Goal: Share content

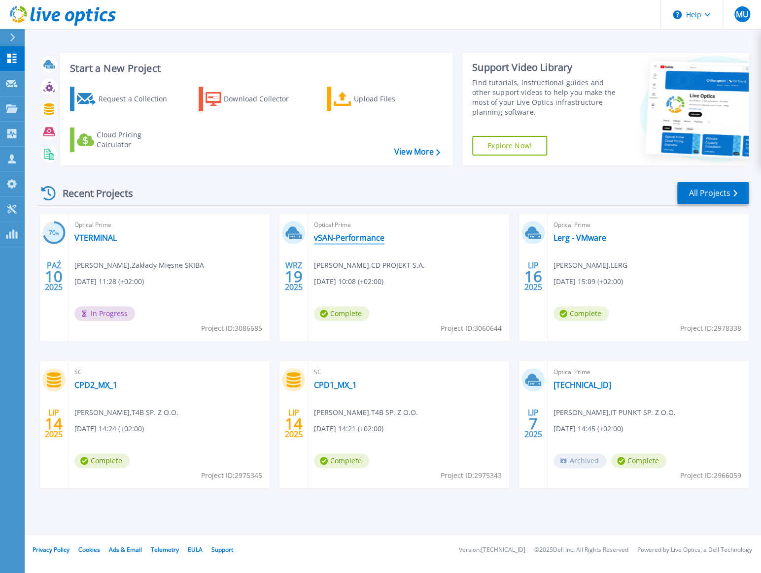
click at [339, 237] on link "vSAN-Performance" at bounding box center [349, 238] width 70 height 10
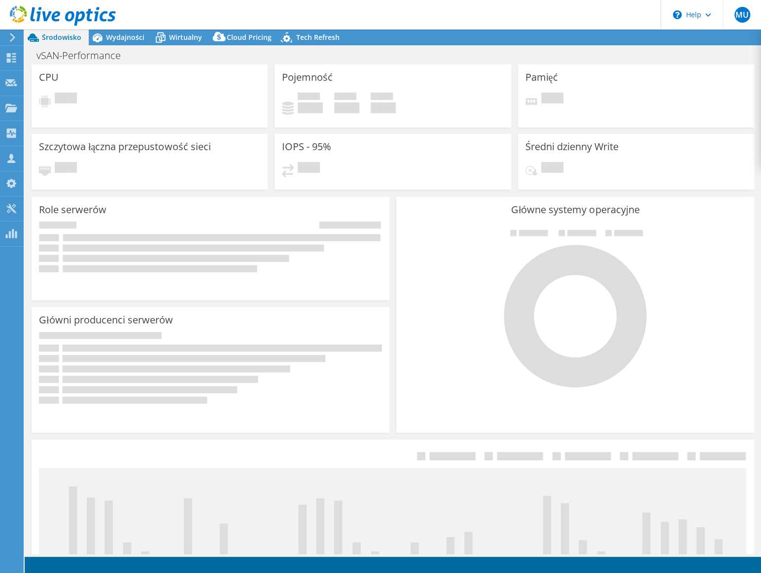
select select "EUFrankfurt"
select select "USD"
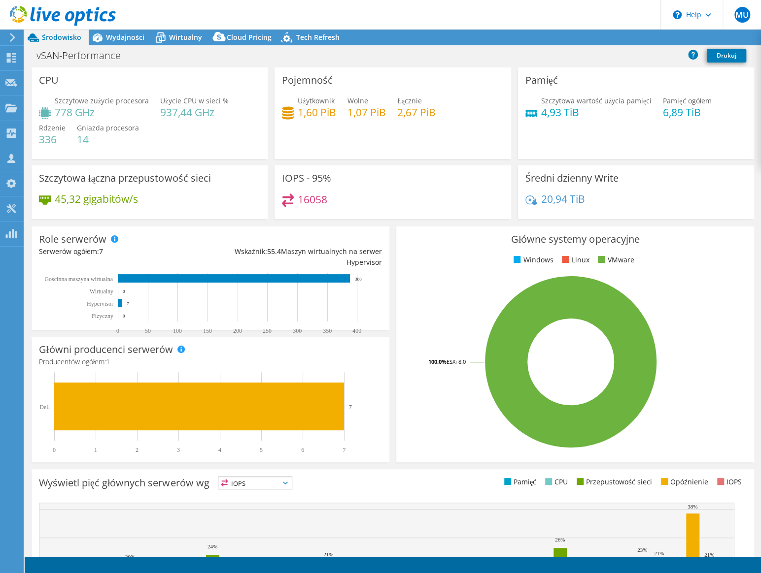
radio input "true"
radio input "false"
click at [635, 37] on link "Udostępnij" at bounding box center [624, 37] width 55 height 15
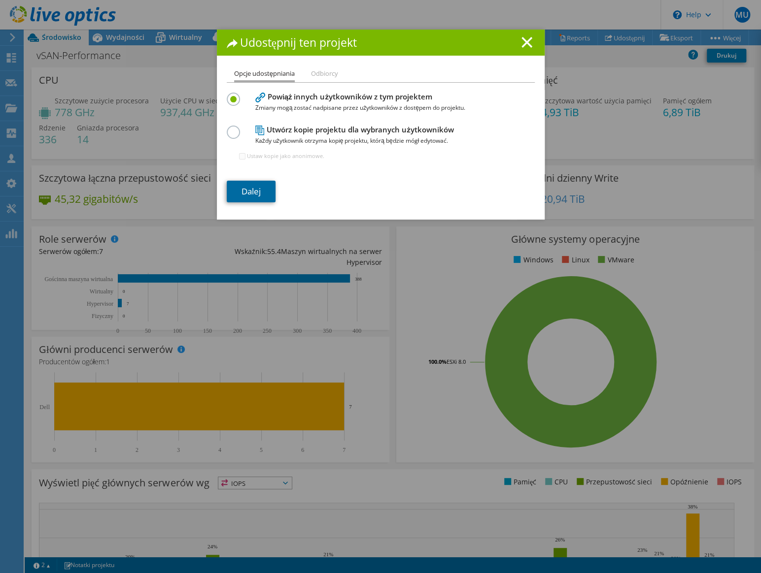
click at [249, 188] on link "Dalej" at bounding box center [251, 192] width 49 height 22
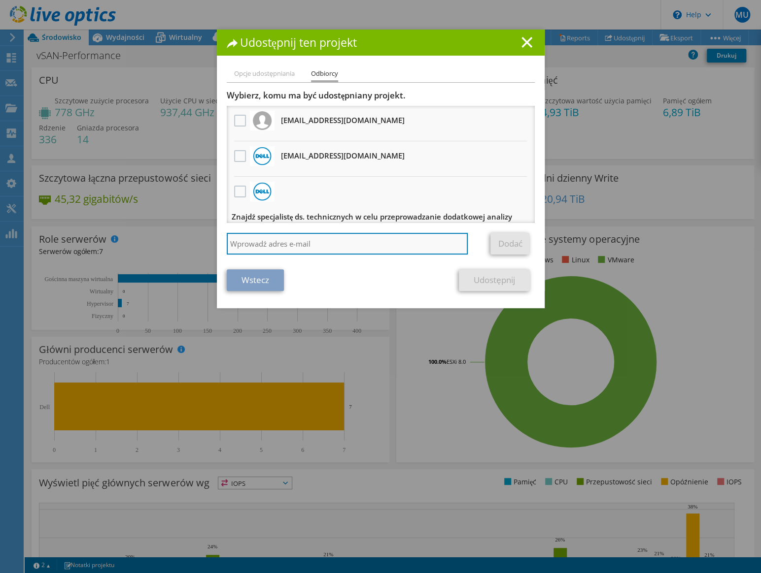
click at [353, 238] on input "search" at bounding box center [347, 244] width 241 height 22
type input "[PERSON_NAME][EMAIL_ADDRESS][PERSON_NAME][DOMAIN_NAME]"
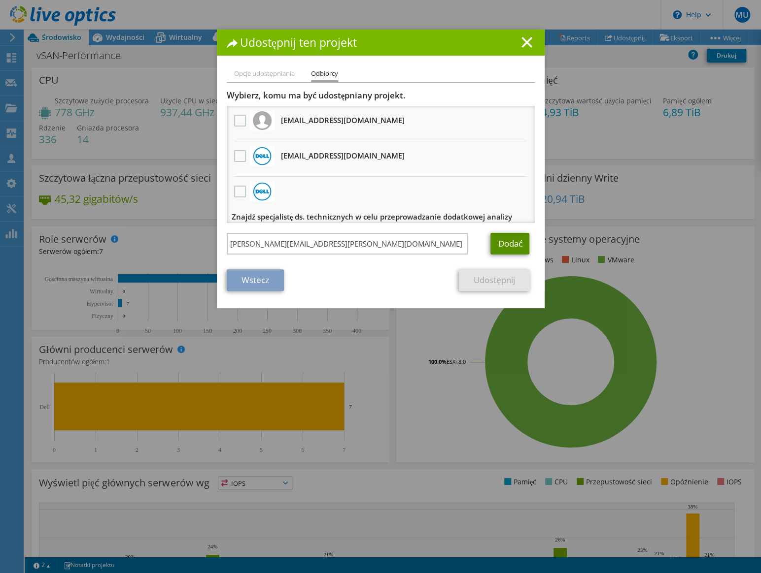
click at [502, 241] on link "Dodać" at bounding box center [509, 244] width 39 height 22
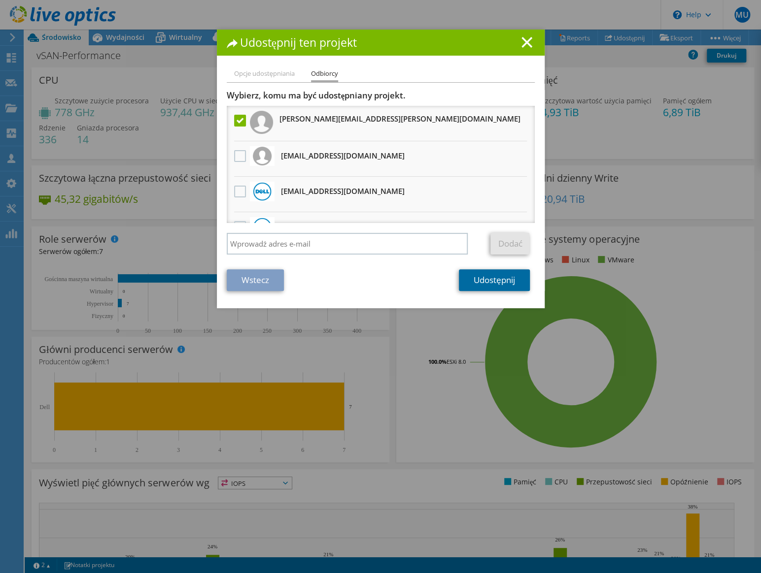
click at [468, 277] on link "Udostępnij" at bounding box center [494, 280] width 70 height 22
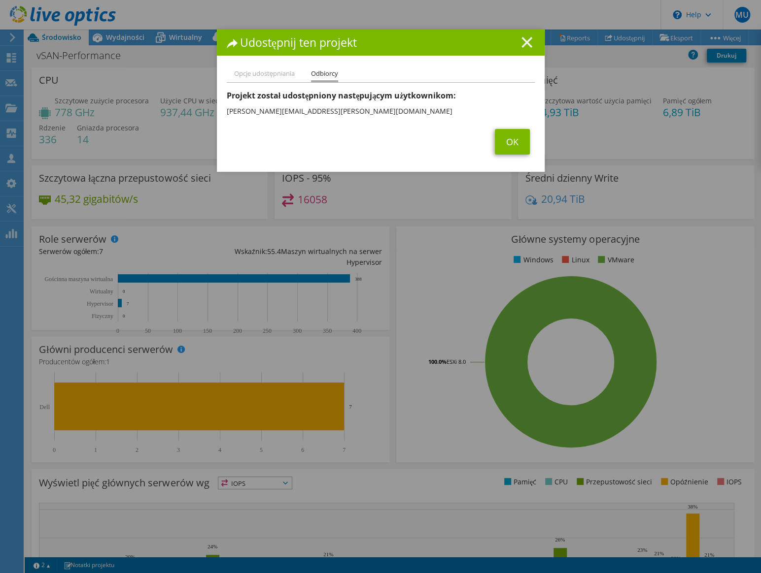
click at [524, 46] on icon at bounding box center [526, 42] width 11 height 11
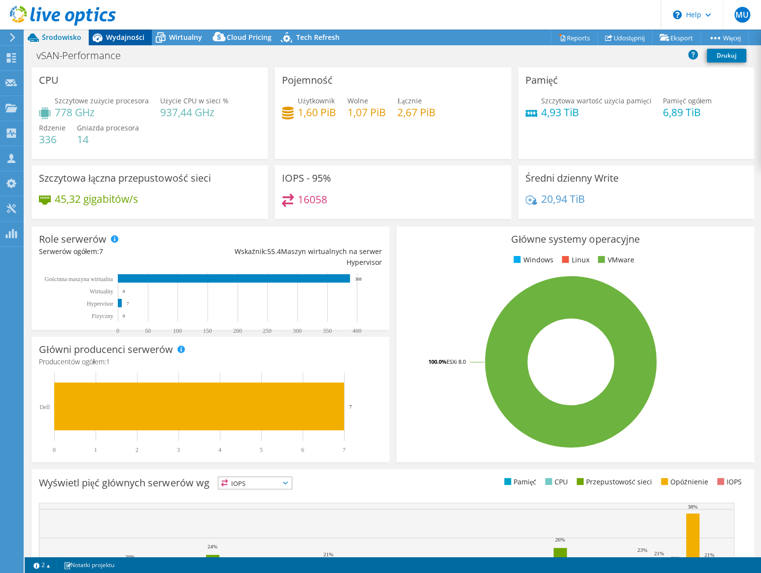
click at [141, 36] on span "Wydajności" at bounding box center [125, 37] width 38 height 9
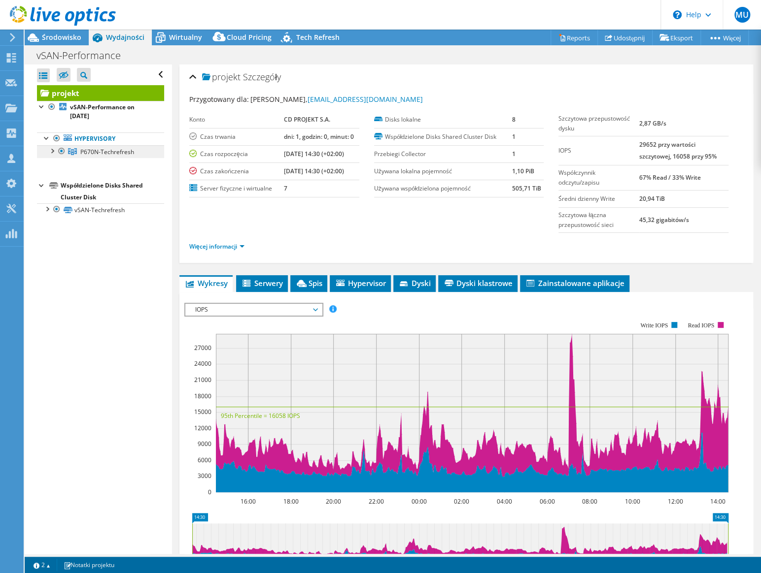
click at [93, 156] on link "P670N-Techrefresh" at bounding box center [100, 151] width 127 height 13
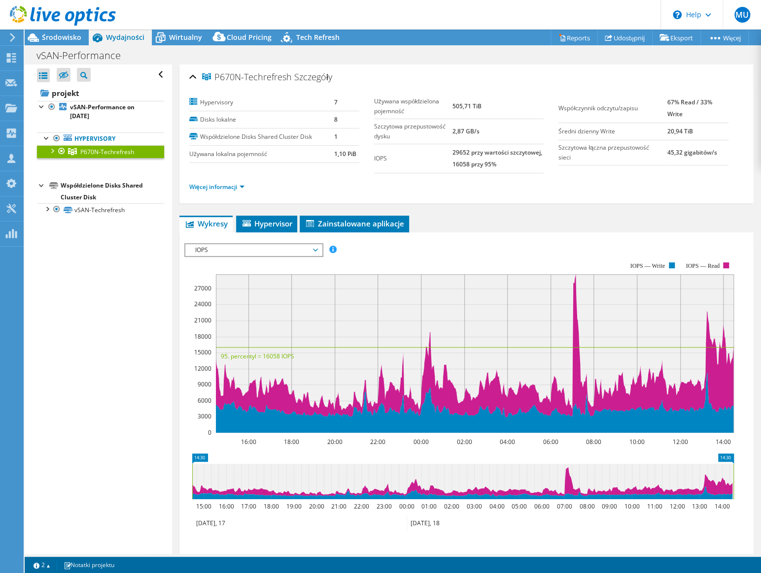
drag, startPoint x: 93, startPoint y: 156, endPoint x: 131, endPoint y: 206, distance: 63.6
click at [51, 152] on div at bounding box center [52, 150] width 10 height 10
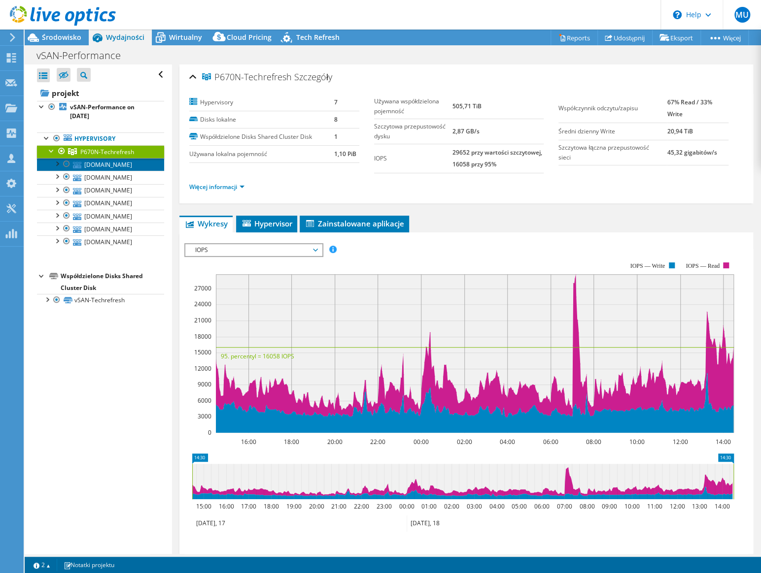
click at [108, 170] on link "[DOMAIN_NAME]" at bounding box center [100, 164] width 127 height 13
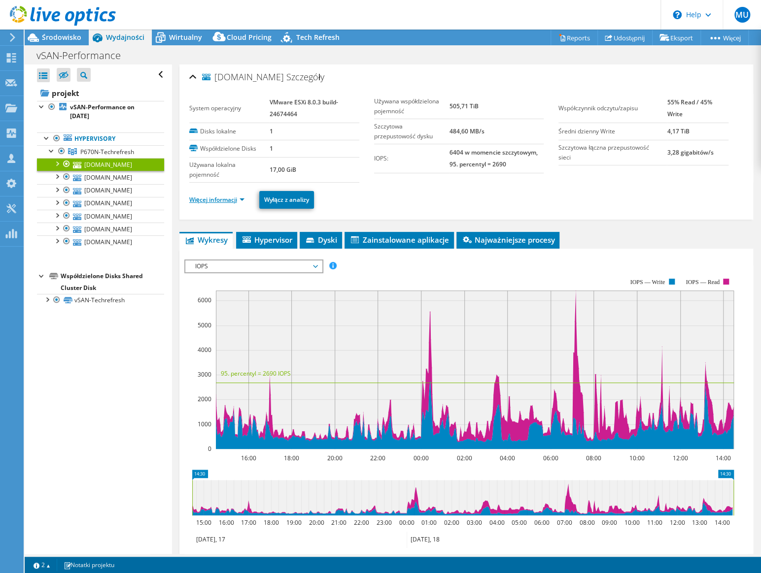
click at [244, 199] on link "Więcej informacji" at bounding box center [216, 200] width 55 height 8
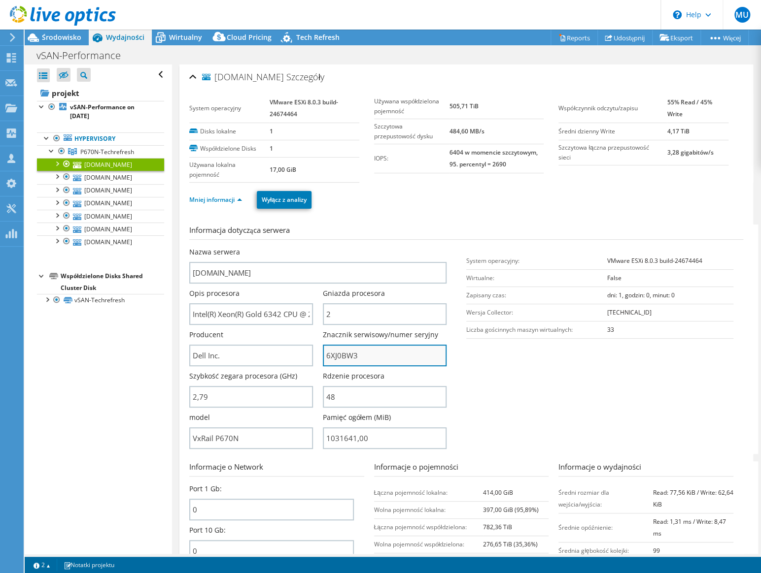
drag, startPoint x: 373, startPoint y: 360, endPoint x: 322, endPoint y: 353, distance: 51.7
click at [323, 353] on input "6XJ0BW3" at bounding box center [385, 356] width 124 height 22
click at [203, 217] on div "Informacja dotycząca serwera Nazwa serwera [DOMAIN_NAME] Opis procesora Intel(R…" at bounding box center [466, 462] width 554 height 491
drag, startPoint x: 368, startPoint y: 361, endPoint x: 310, endPoint y: 351, distance: 58.1
click at [310, 247] on div "Nazwa serwera [DOMAIN_NAME] Opis procesora Intel(R) Xeon(R) Gold 6342 CPU @ 2.8…" at bounding box center [322, 247] width 267 height 0
